Goal: Answer question/provide support

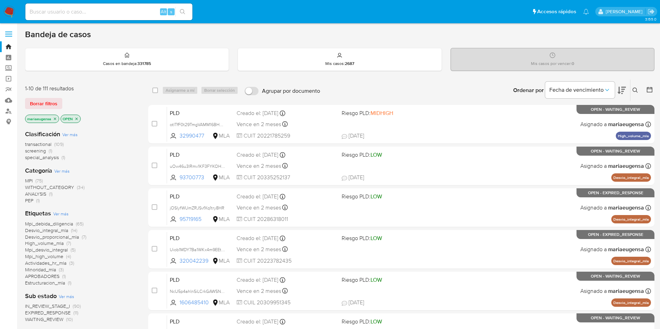
click at [13, 9] on img at bounding box center [9, 12] width 12 height 12
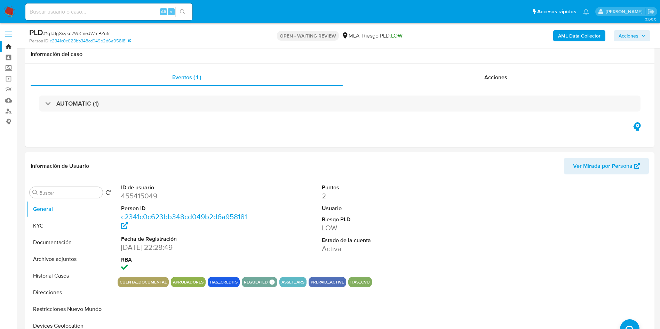
select select "10"
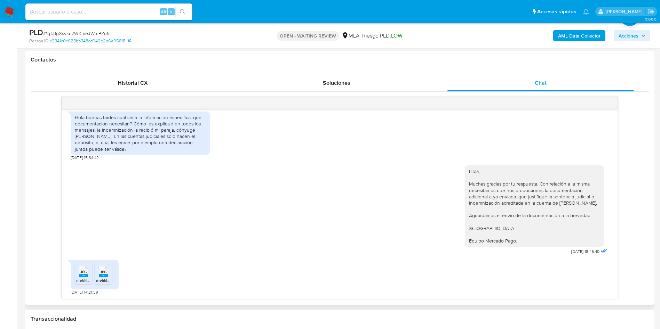
click at [31, 198] on div "JPG JPG melifile3096586994921628287.jpg 20/08/2025 05:08:07 Hola Muchas gracias…" at bounding box center [340, 198] width 618 height 202
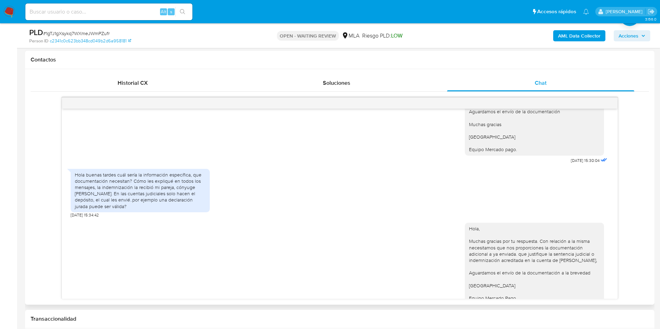
scroll to position [517, 0]
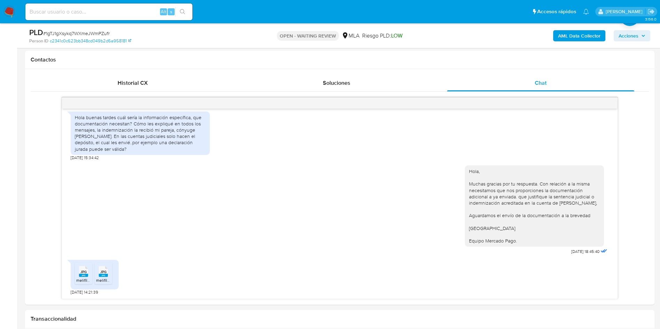
click at [77, 28] on div "PLD # 1gTJ1gXsykq7WXmeJWmPZufr" at bounding box center [131, 32] width 204 height 10
click at [76, 32] on span "# 1gTJ1gXsykq7WXmeJWmPZufr" at bounding box center [76, 33] width 66 height 7
copy span "1gTJ1gXsykq7WXmeJWmPZufr"
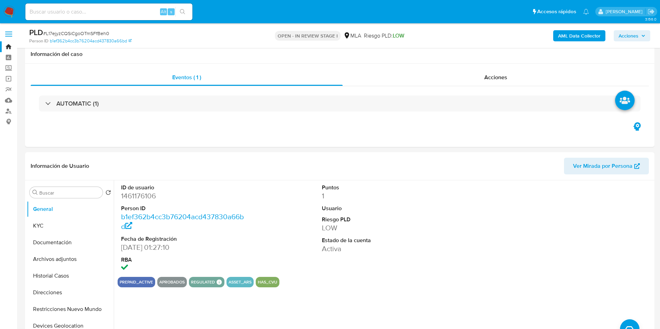
select select "10"
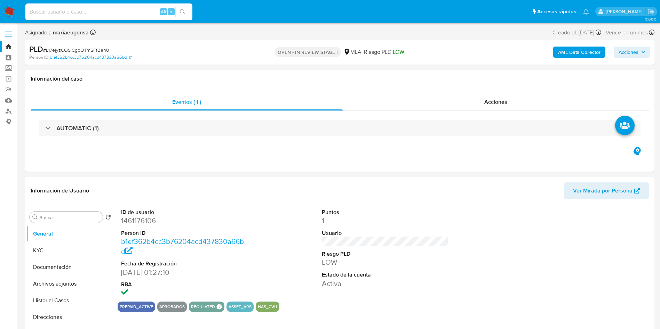
click at [132, 9] on input at bounding box center [108, 11] width 167 height 9
paste input "L17ejyzCQSiCgoOTmSFfBeh0"
type input "L17ejyzCQSiCgoOTmSFfBeh0"
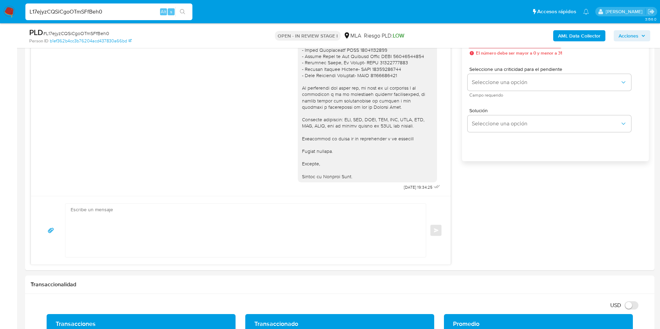
scroll to position [417, 0]
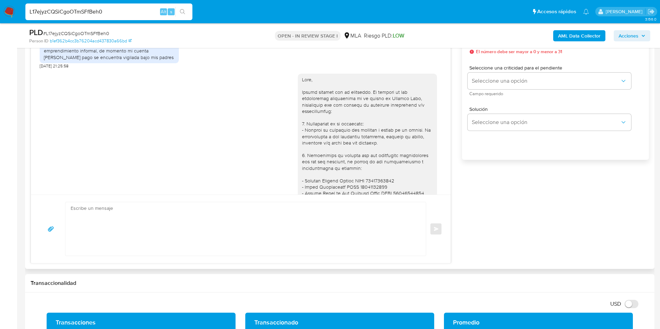
scroll to position [582, 0]
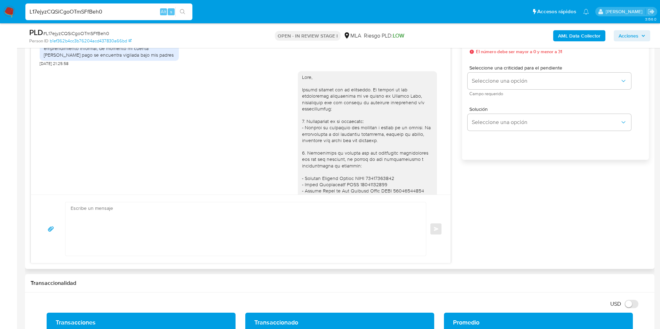
scroll to position [634, 0]
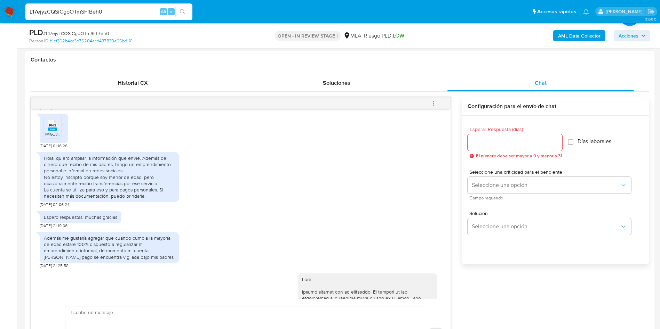
scroll to position [530, 0]
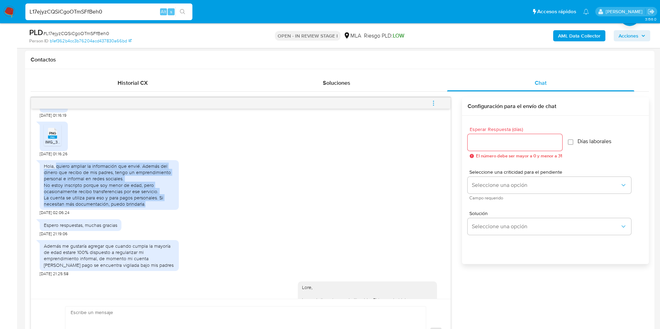
drag, startPoint x: 56, startPoint y: 185, endPoint x: 153, endPoint y: 224, distance: 104.2
click at [153, 207] on div "Hola, quiero ampliar la información que envié. Además del dinero que recibo de …" at bounding box center [109, 185] width 131 height 44
copy div "quiero ampliar la información que envié. Además del dinero que recibo de mis pa…"
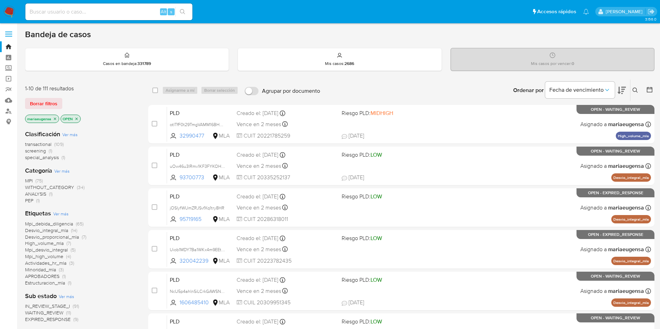
click at [636, 87] on button at bounding box center [635, 90] width 11 height 8
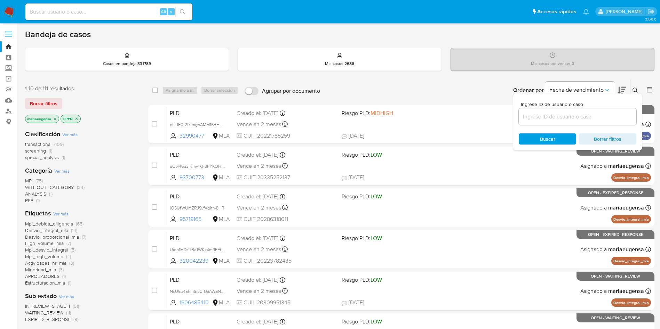
click at [575, 122] on div at bounding box center [578, 117] width 118 height 17
click at [579, 113] on input at bounding box center [578, 116] width 118 height 9
type input "v"
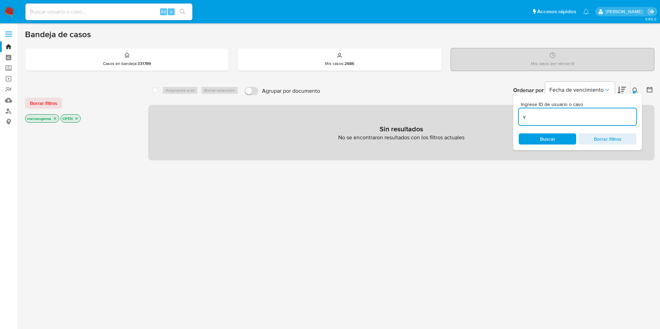
drag, startPoint x: 561, startPoint y: 122, endPoint x: 480, endPoint y: 109, distance: 82.0
click at [480, 109] on div "select-all-cases-checkbox Asignarme a mí Borrar selección Agrupar por documento…" at bounding box center [401, 119] width 506 height 81
click at [563, 118] on input "v" at bounding box center [578, 116] width 118 height 9
paste input "1gTJ1gXsykq7WXmeJWmPZufr"
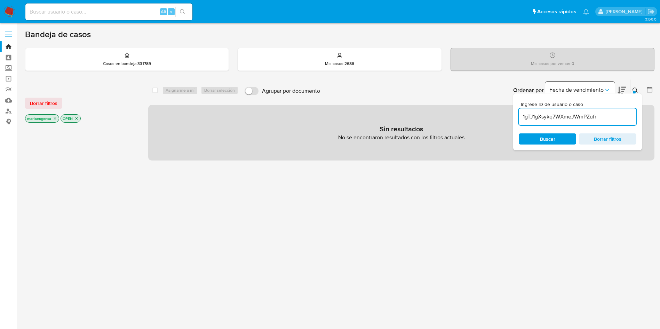
type input "1gTJ1gXsykq7WXmeJWmPZufr"
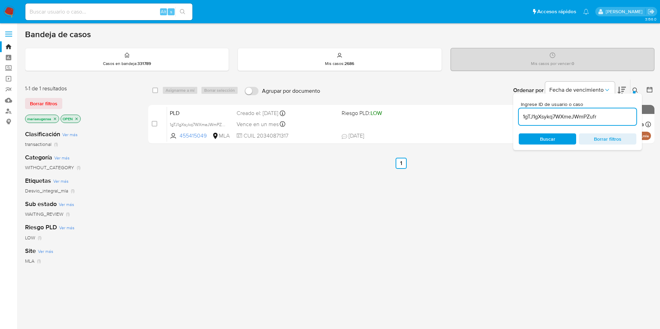
click at [636, 93] on icon at bounding box center [635, 91] width 6 height 6
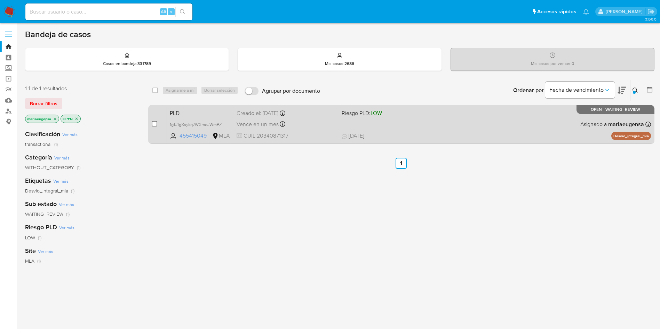
click at [153, 126] on input "checkbox" at bounding box center [155, 124] width 6 height 6
checkbox input "true"
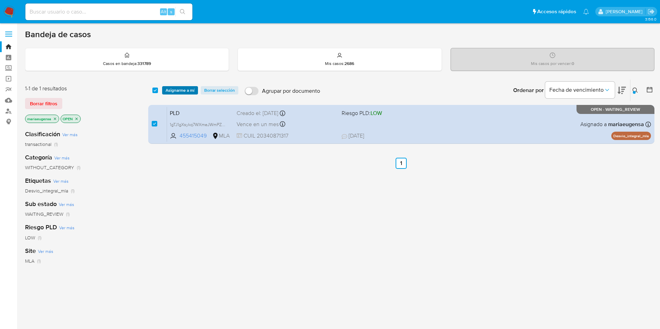
click at [181, 87] on span "Asignarme a mí" at bounding box center [180, 90] width 29 height 7
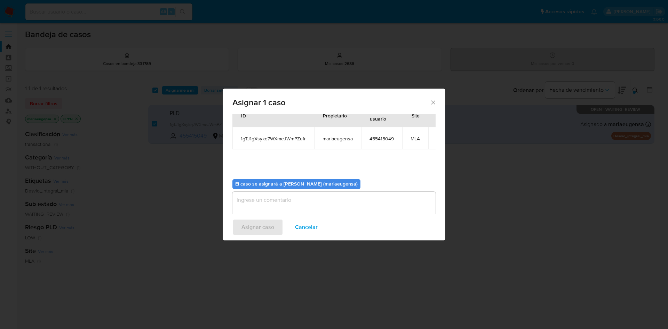
scroll to position [36, 0]
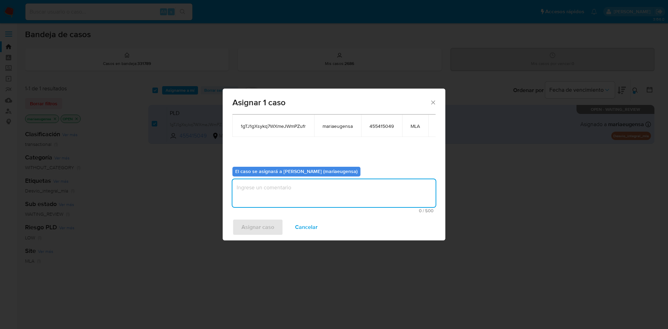
drag, startPoint x: 258, startPoint y: 180, endPoint x: 254, endPoint y: 192, distance: 12.7
click at [257, 183] on textarea "assign-modal" at bounding box center [333, 193] width 203 height 28
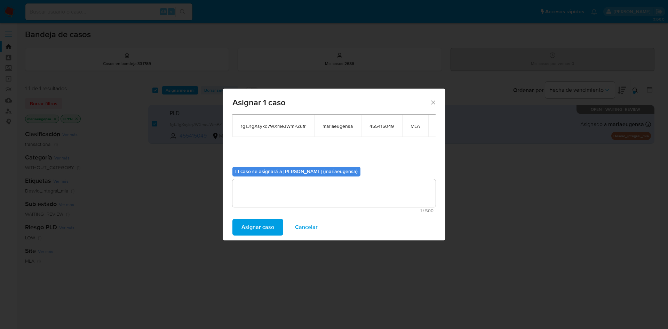
click at [261, 229] on span "Asignar caso" at bounding box center [257, 227] width 33 height 15
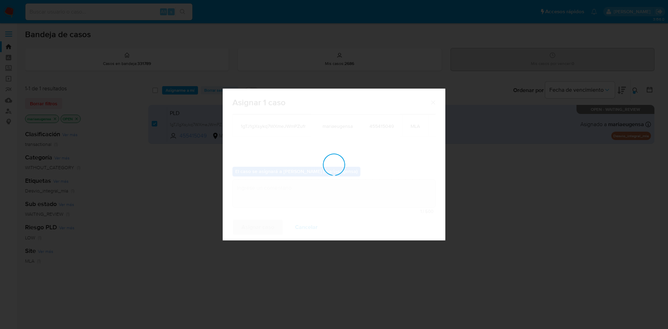
checkbox input "false"
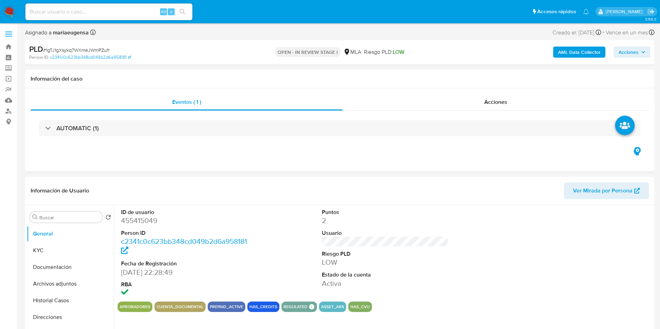
select select "10"
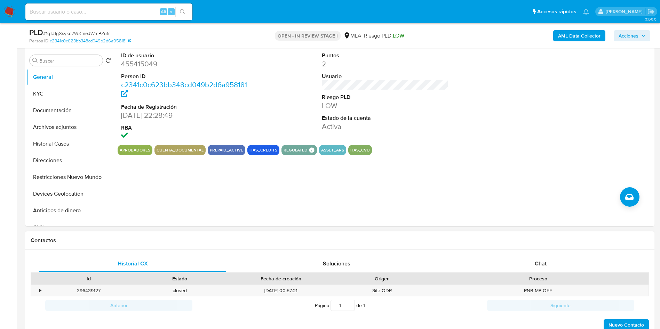
scroll to position [209, 0]
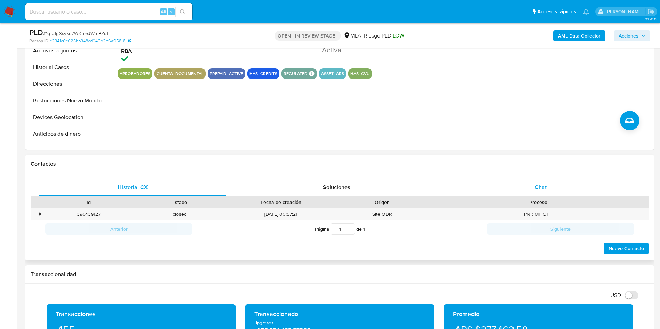
click at [521, 190] on div "Chat" at bounding box center [540, 187] width 187 height 17
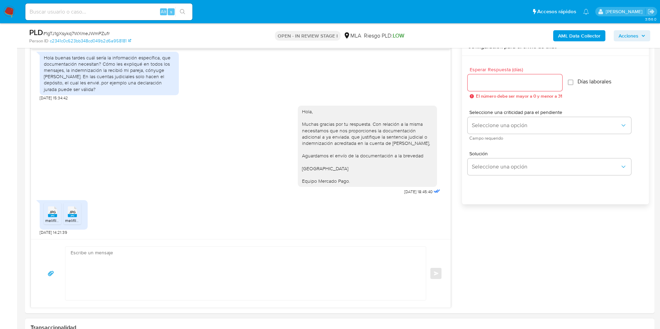
scroll to position [417, 0]
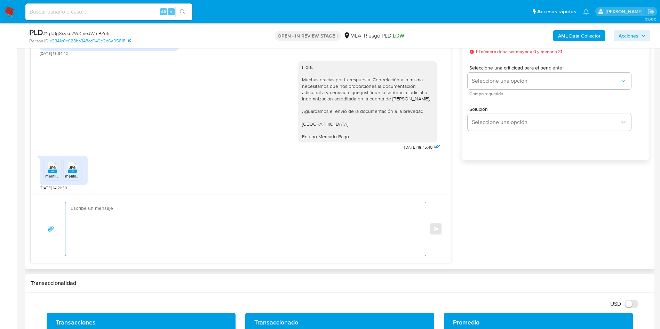
click at [131, 226] on textarea at bounding box center [244, 229] width 346 height 54
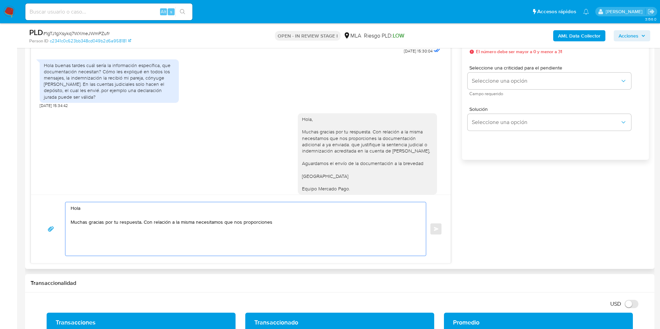
scroll to position [308, 0]
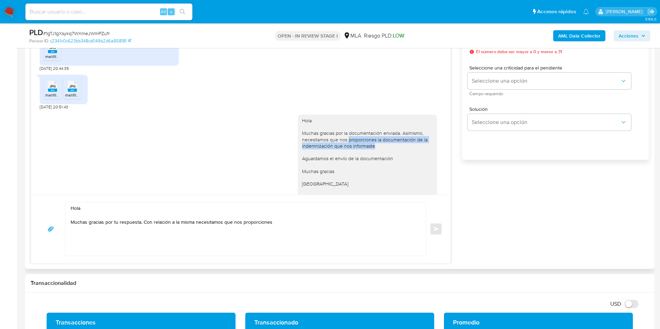
drag, startPoint x: 340, startPoint y: 142, endPoint x: 365, endPoint y: 146, distance: 25.2
click at [365, 146] on div "Hola Muchas gracias por la documentación enviada. Asimismo, necesitamos que nos…" at bounding box center [367, 159] width 131 height 82
copy div "proporciones la documentación de la indemnización que nos informaste"
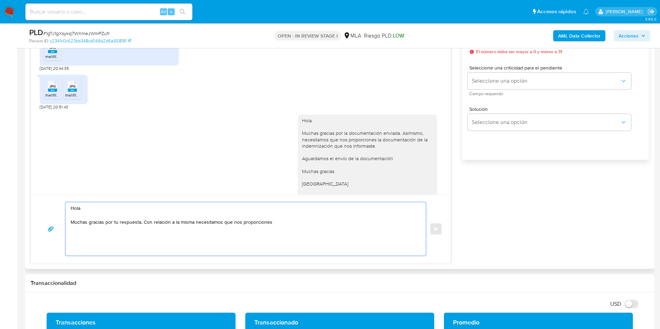
click at [307, 228] on textarea "Hola Muchas gracias por tu respuesta. Con relación a la misma necesitamos que n…" at bounding box center [244, 229] width 346 height 54
paste textarea "proporciones la documentación de la indemnización que nos informaste"
click at [285, 225] on textarea "Hola Muchas gracias por tu respuesta. Con relación a la misma necesitamos que n…" at bounding box center [244, 229] width 346 height 54
click at [398, 222] on textarea "Hola Muchas gracias por tu respuesta. Con relación a la misma necesitamos que n…" at bounding box center [244, 229] width 346 height 54
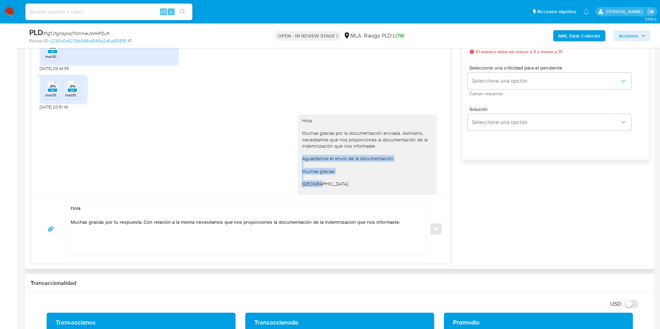
drag, startPoint x: 315, startPoint y: 186, endPoint x: 281, endPoint y: 164, distance: 40.2
click at [298, 160] on div "Hola Muchas gracias por la documentación enviada. Asimismo, necesitamos que nos…" at bounding box center [367, 159] width 139 height 88
copy div "Aguardamos el envío de la documentación Muchas gracias Saludos"
click at [103, 237] on textarea "Hola Muchas gracias por tu respuesta. Con relación a la misma necesitamos que n…" at bounding box center [244, 229] width 346 height 54
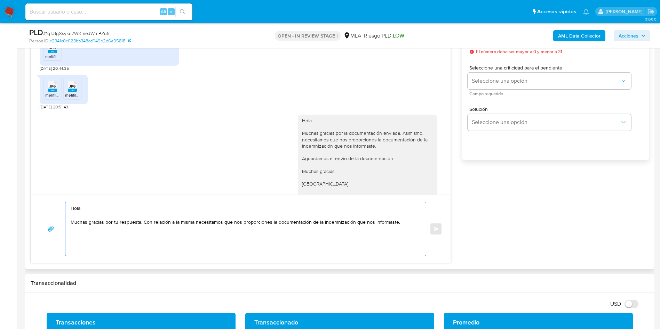
paste textarea "Aguardamos el envío de la documentación Muchas gracias [GEOGRAPHIC_DATA]"
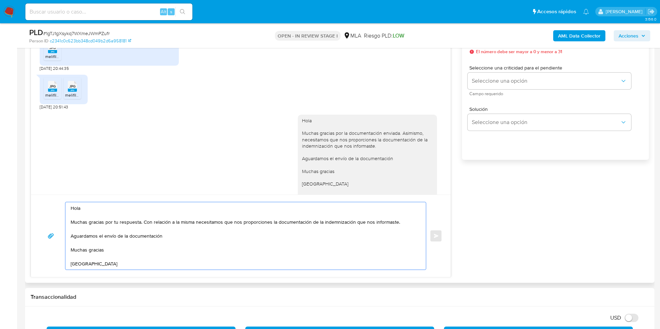
drag, startPoint x: 146, startPoint y: 259, endPoint x: 40, endPoint y: 211, distance: 117.1
click at [40, 211] on div "Hola Muchas gracias por tu respuesta. Con relación a la misma necesitamos que n…" at bounding box center [240, 236] width 403 height 68
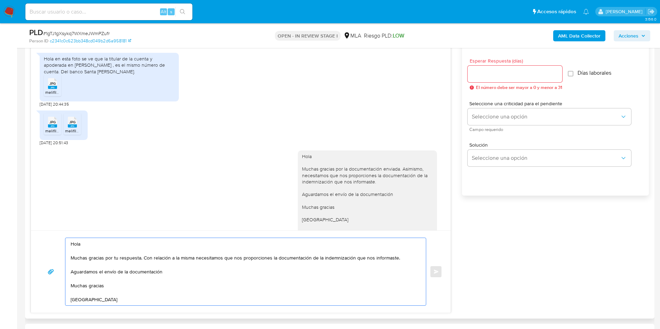
scroll to position [365, 0]
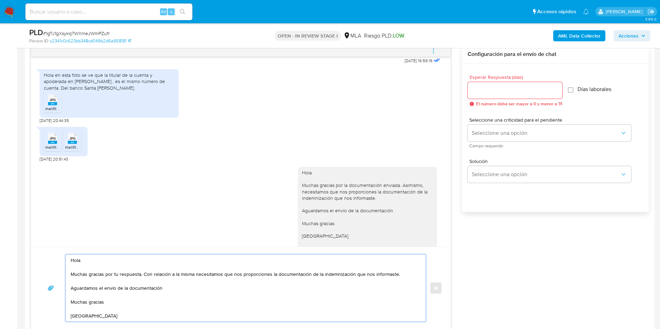
type textarea "Hola Muchas gracias por tu respuesta. Con relación a la misma necesitamos que n…"
click at [484, 91] on input "Esperar Respuesta (días)" at bounding box center [514, 90] width 95 height 9
type input "1"
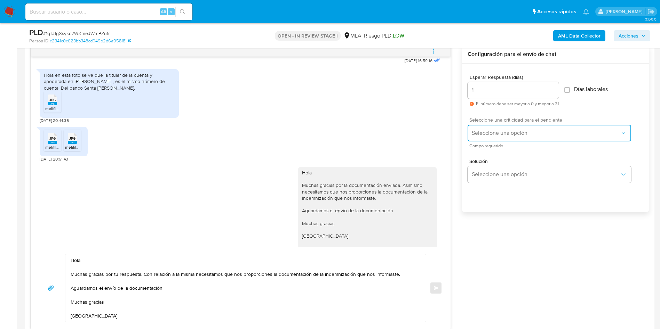
click at [475, 128] on button "Seleccione una opción" at bounding box center [548, 133] width 163 height 17
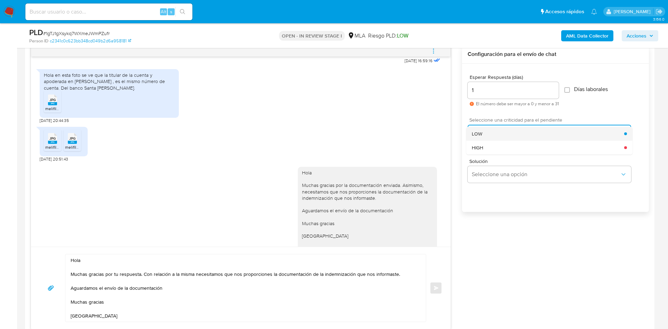
click at [479, 134] on span "LOW" at bounding box center [477, 134] width 10 height 6
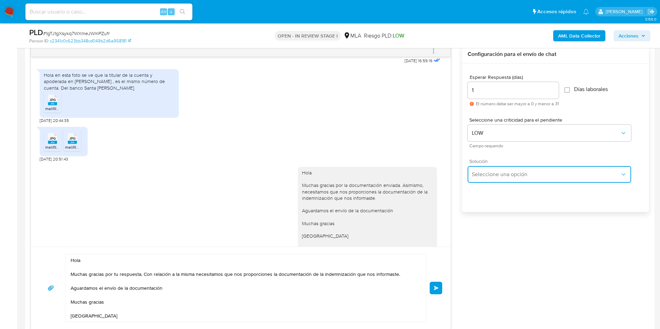
click at [473, 172] on span "Seleccione una opción" at bounding box center [546, 174] width 148 height 7
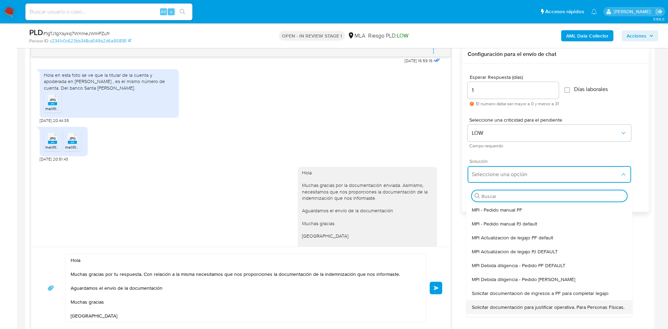
click at [488, 308] on span "Solicitar documentación para justificar operativa. Para Personas Físicas." at bounding box center [548, 307] width 153 height 6
type textarea "Lore,Ip dolorsi am con adipiscinge seddoeiusmo te in utlabo et Dolorem Aliq, en…"
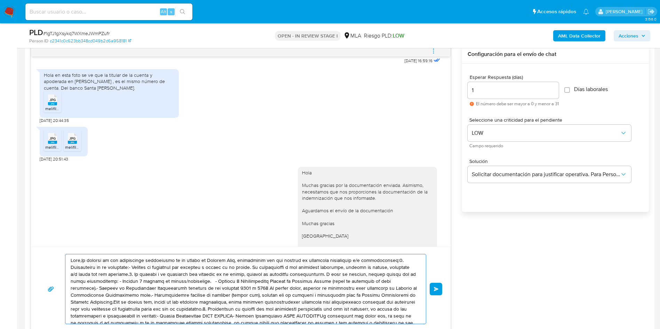
click at [231, 267] on textarea at bounding box center [244, 290] width 346 height 70
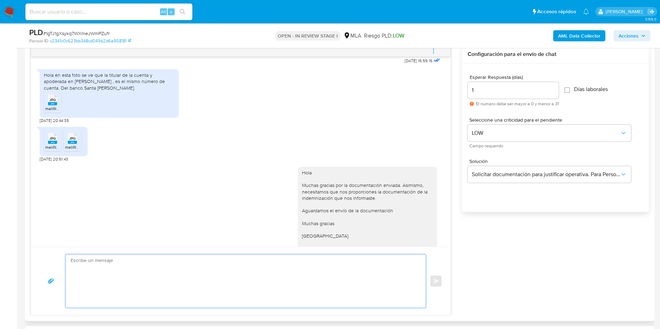
paste textarea "Hola Muchas gracias por tu respuesta. Con relación a la misma necesitamos que n…"
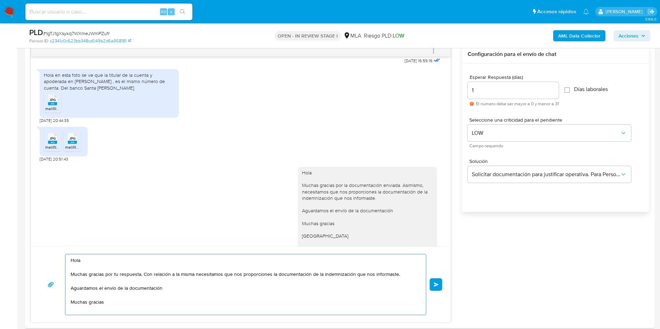
click at [231, 267] on textarea "Hola Muchas gracias por tu respuesta. Con relación a la misma necesitamos que n…" at bounding box center [244, 285] width 346 height 61
click at [245, 287] on textarea "Hola Muchas gracias por tu respuesta. Con relación a la misma necesitamos que n…" at bounding box center [244, 285] width 346 height 61
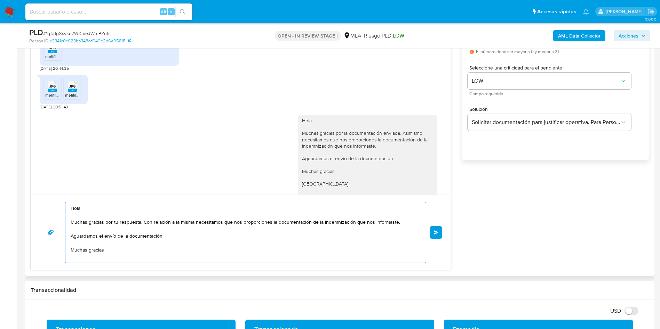
click at [78, 254] on textarea "Hola Muchas gracias por tu respuesta. Con relación a la misma necesitamos que n…" at bounding box center [244, 232] width 346 height 61
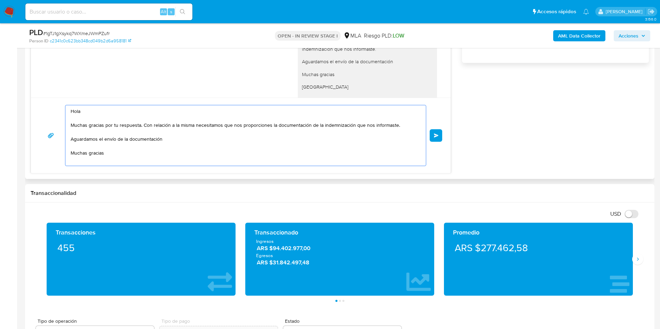
scroll to position [469, 0]
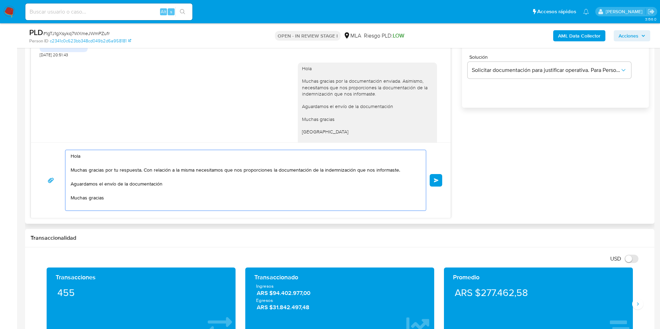
click at [106, 196] on textarea "Hola Muchas gracias por tu respuesta. Con relación a la misma necesitamos que n…" at bounding box center [244, 180] width 346 height 61
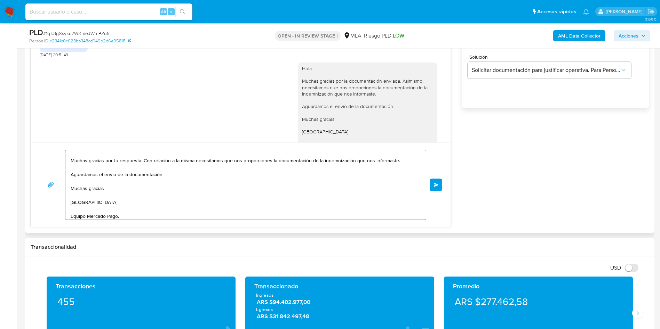
scroll to position [0, 0]
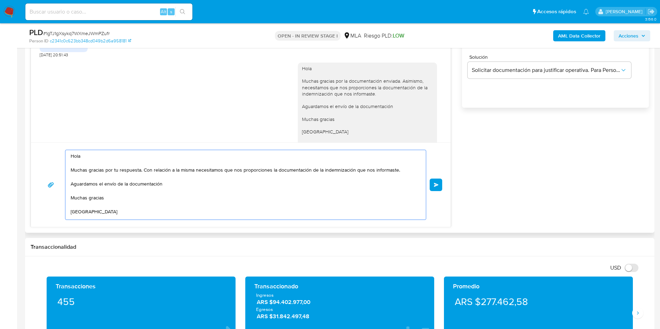
drag, startPoint x: 137, startPoint y: 215, endPoint x: 35, endPoint y: 146, distance: 122.7
click at [35, 146] on div "Hola Muchas gracias por tu respuesta. Con relación a la misma necesitamos que n…" at bounding box center [240, 185] width 419 height 85
type textarea "Hola Muchas gracias por tu respuesta. Con relación a la misma necesitamos que n…"
click at [434, 185] on span "Enviar" at bounding box center [436, 185] width 5 height 4
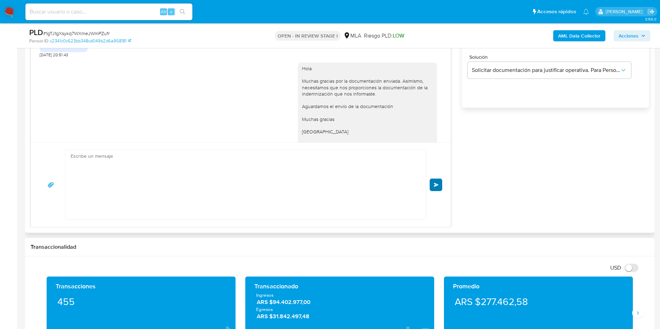
scroll to position [619, 0]
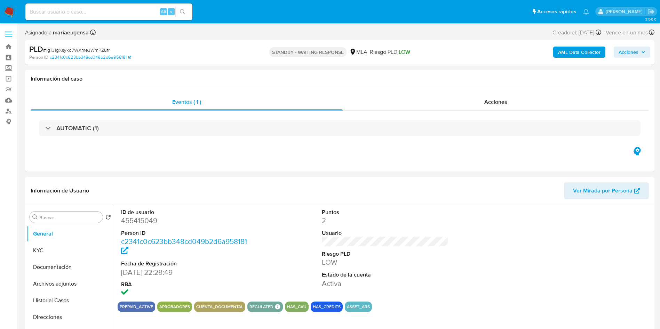
select select "10"
